Goal: Information Seeking & Learning: Understand process/instructions

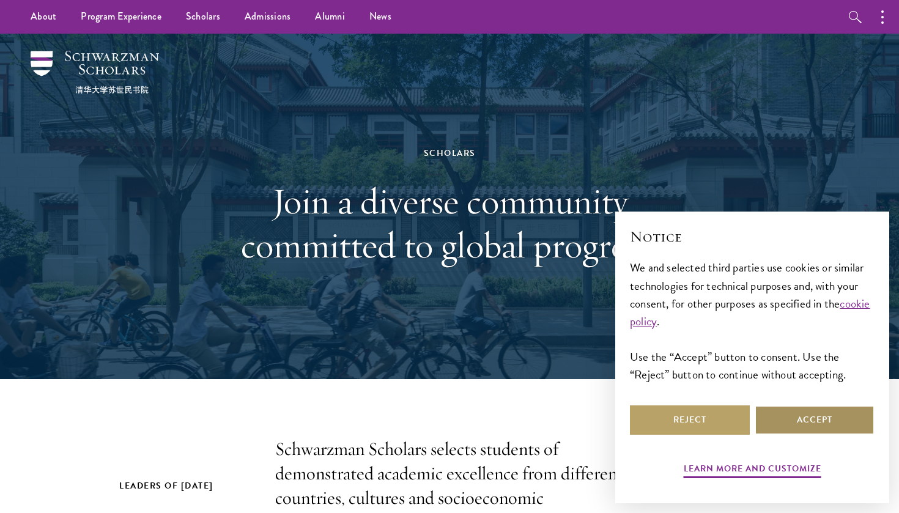
click at [788, 414] on button "Accept" at bounding box center [815, 419] width 120 height 29
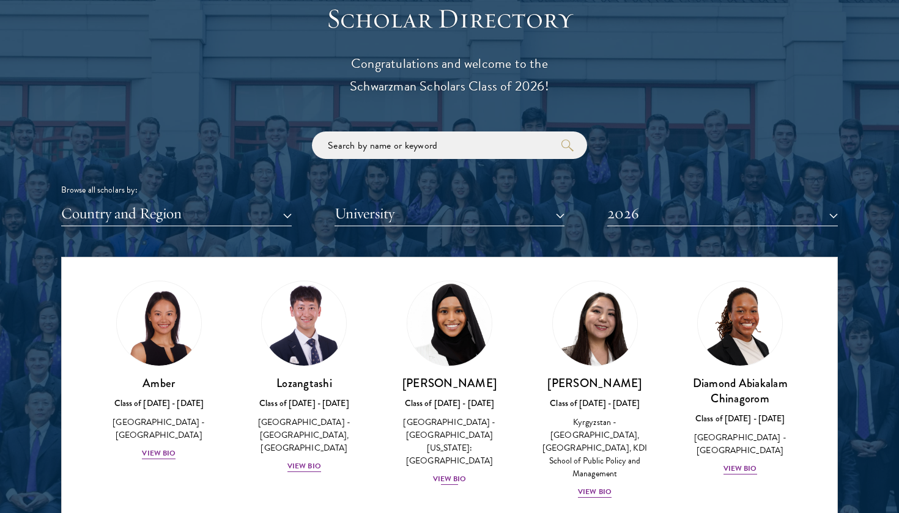
scroll to position [28, 0]
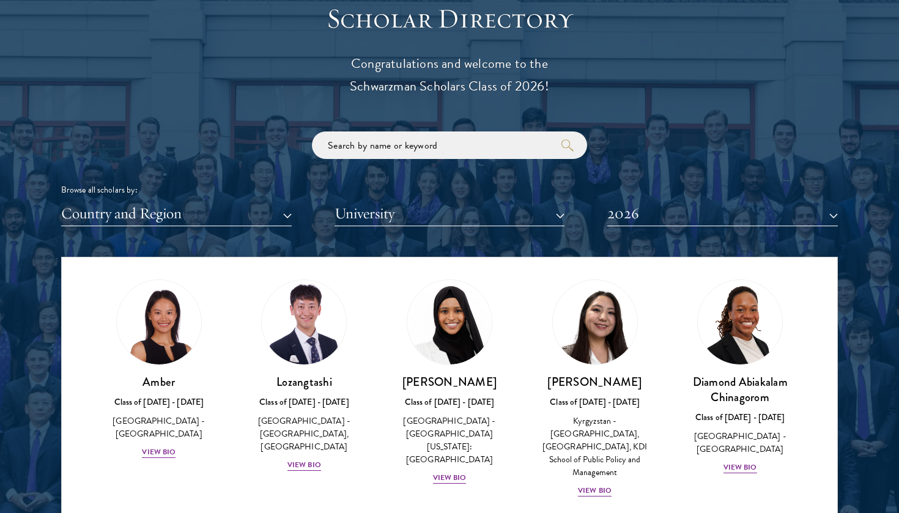
click at [382, 207] on button "University" at bounding box center [449, 213] width 231 height 25
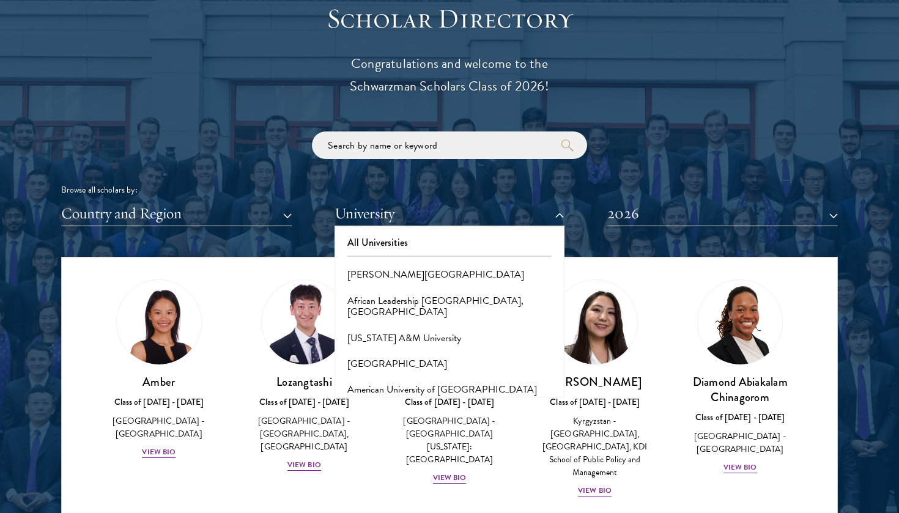
click at [388, 209] on button "University" at bounding box center [449, 213] width 231 height 25
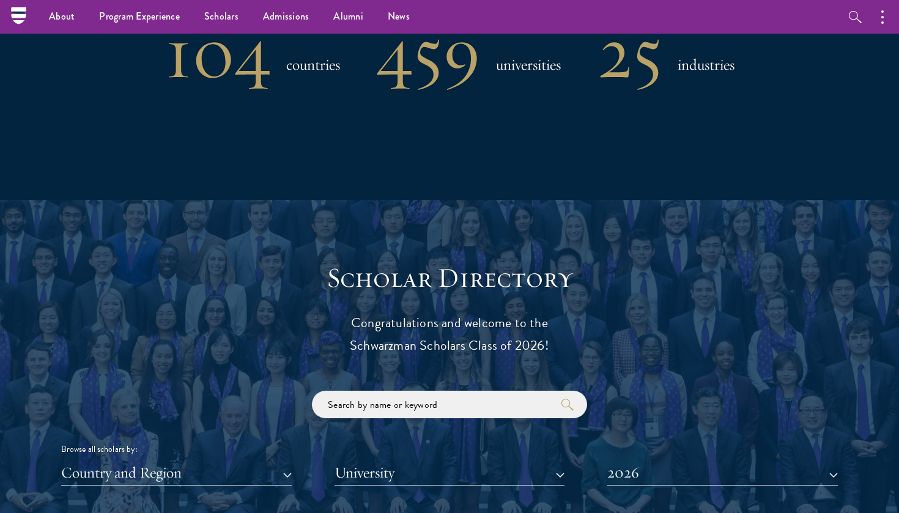
scroll to position [550, 0]
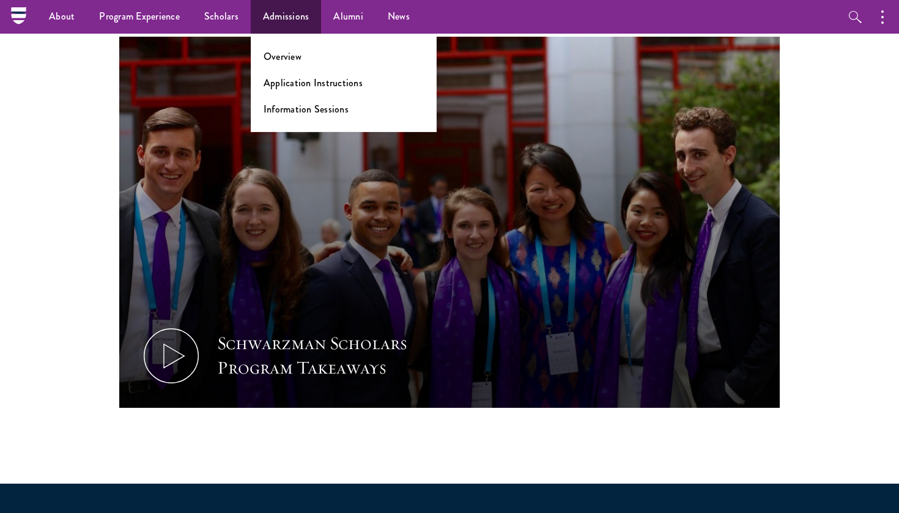
click at [308, 17] on link "Admissions" at bounding box center [286, 17] width 71 height 34
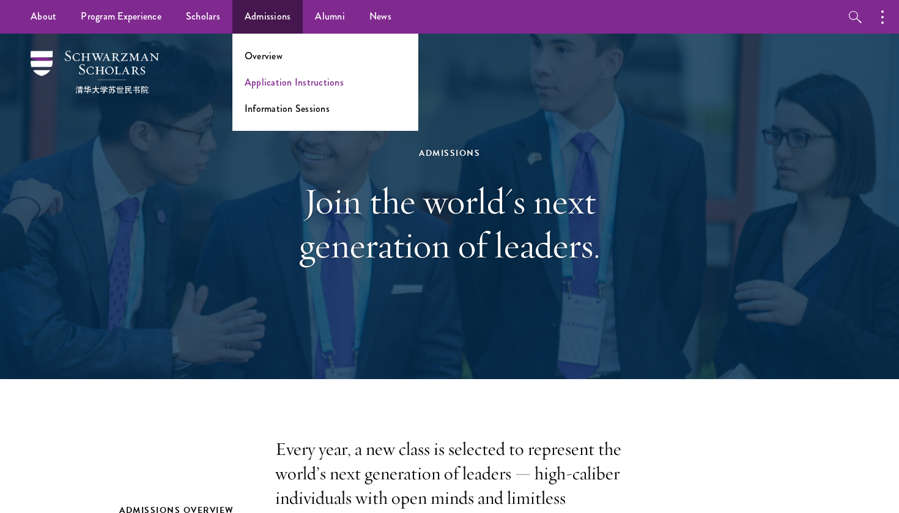
click at [312, 85] on link "Application Instructions" at bounding box center [294, 82] width 99 height 14
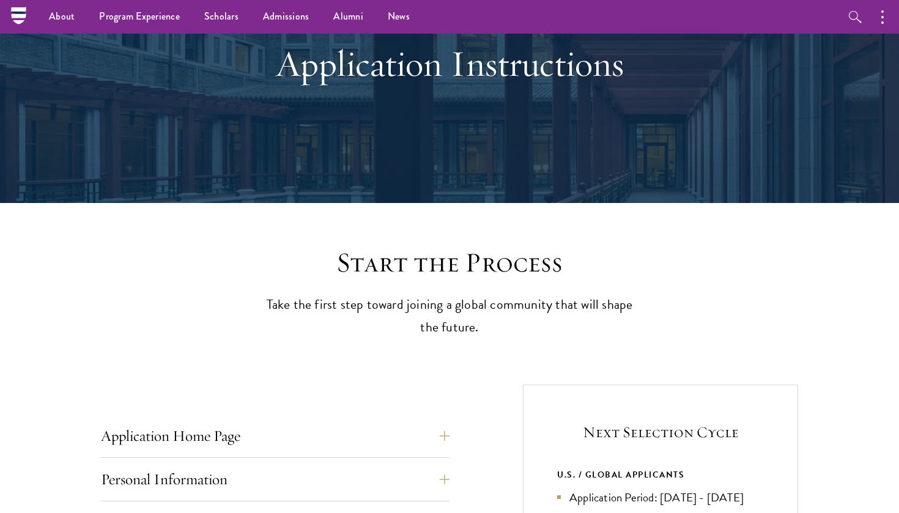
scroll to position [61, 0]
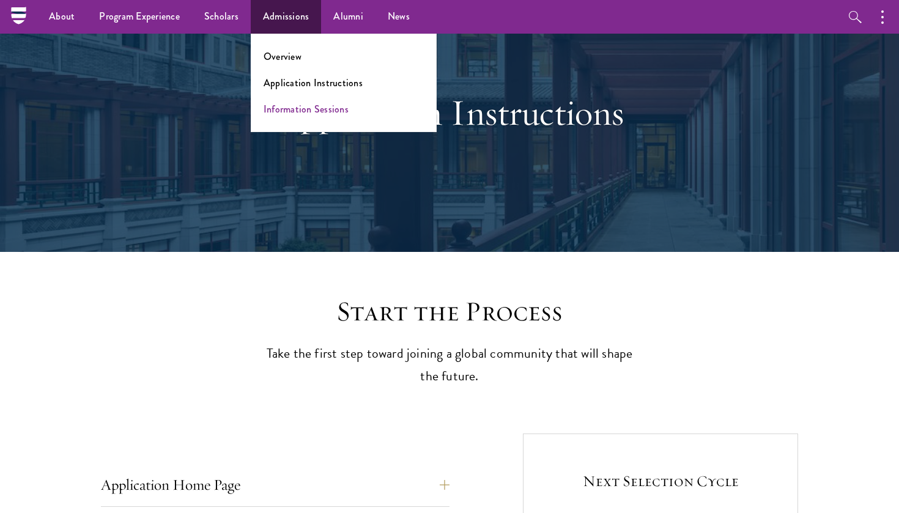
click at [322, 108] on link "Information Sessions" at bounding box center [306, 109] width 85 height 14
